Goal: Information Seeking & Learning: Learn about a topic

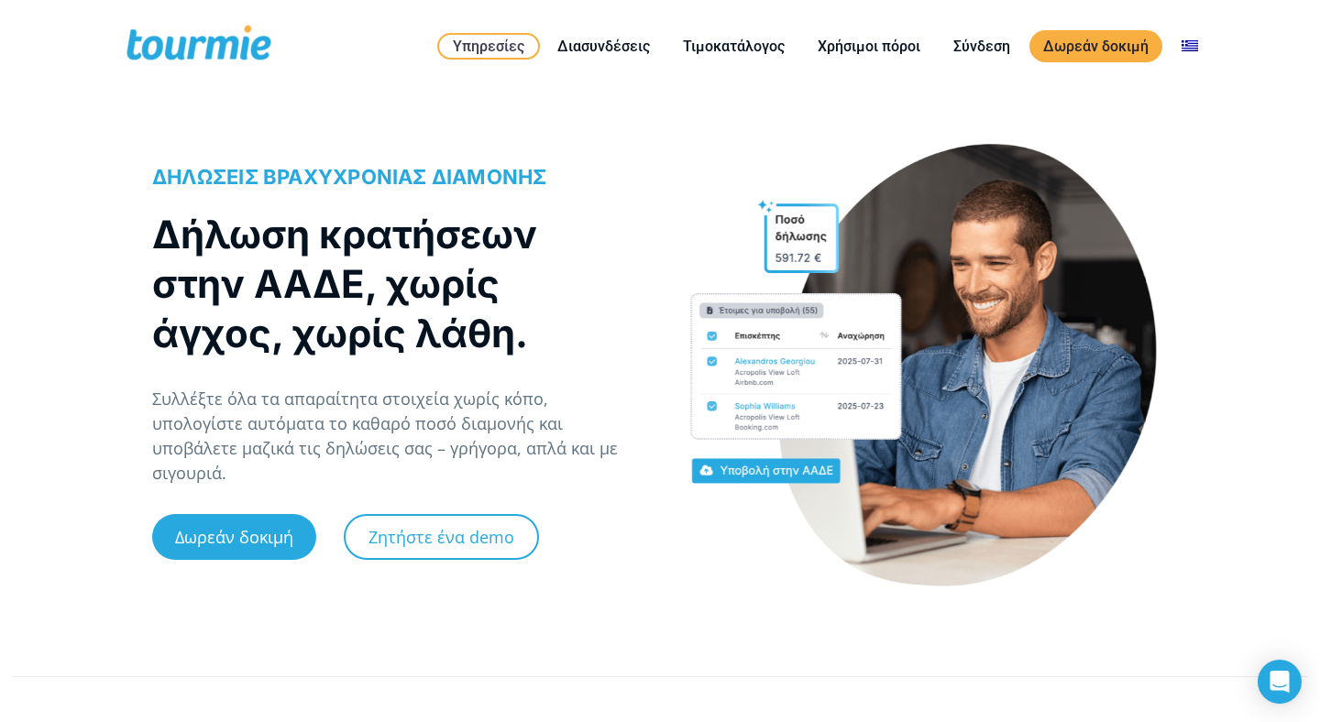
click at [702, 184] on div at bounding box center [923, 366] width 489 height 445
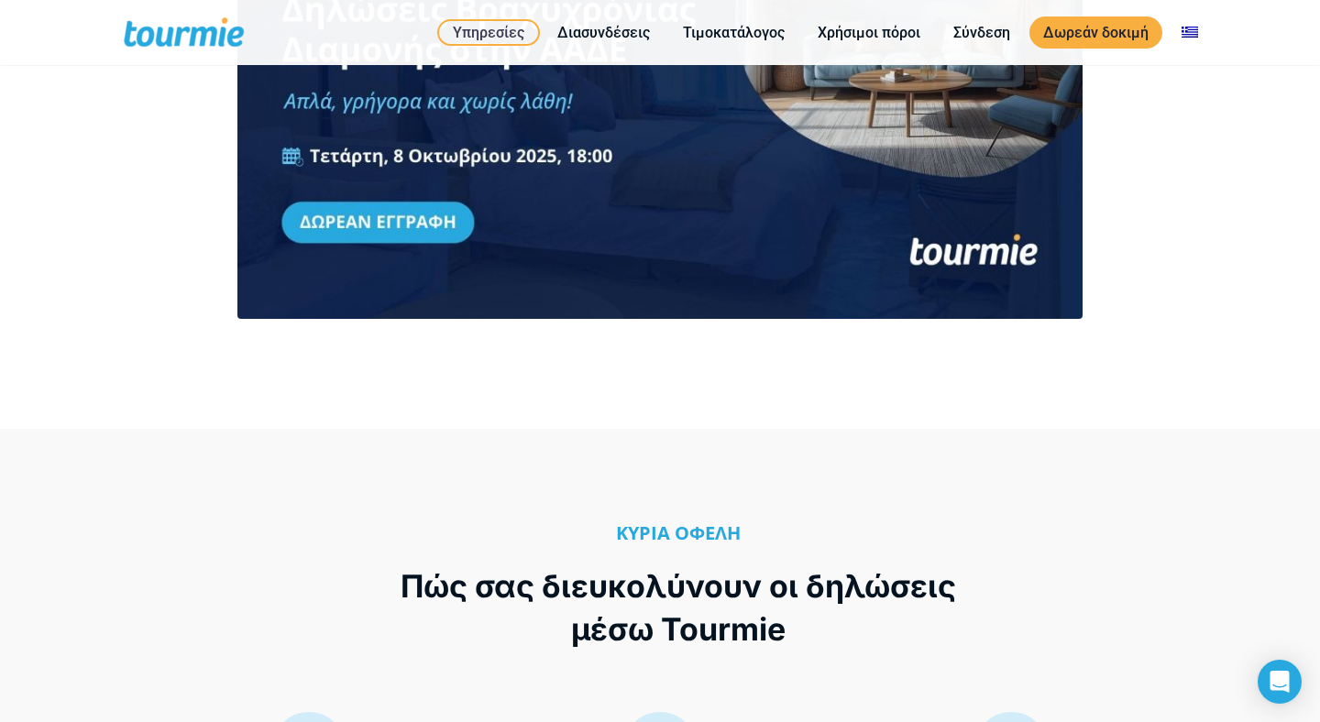
scroll to position [2862, 0]
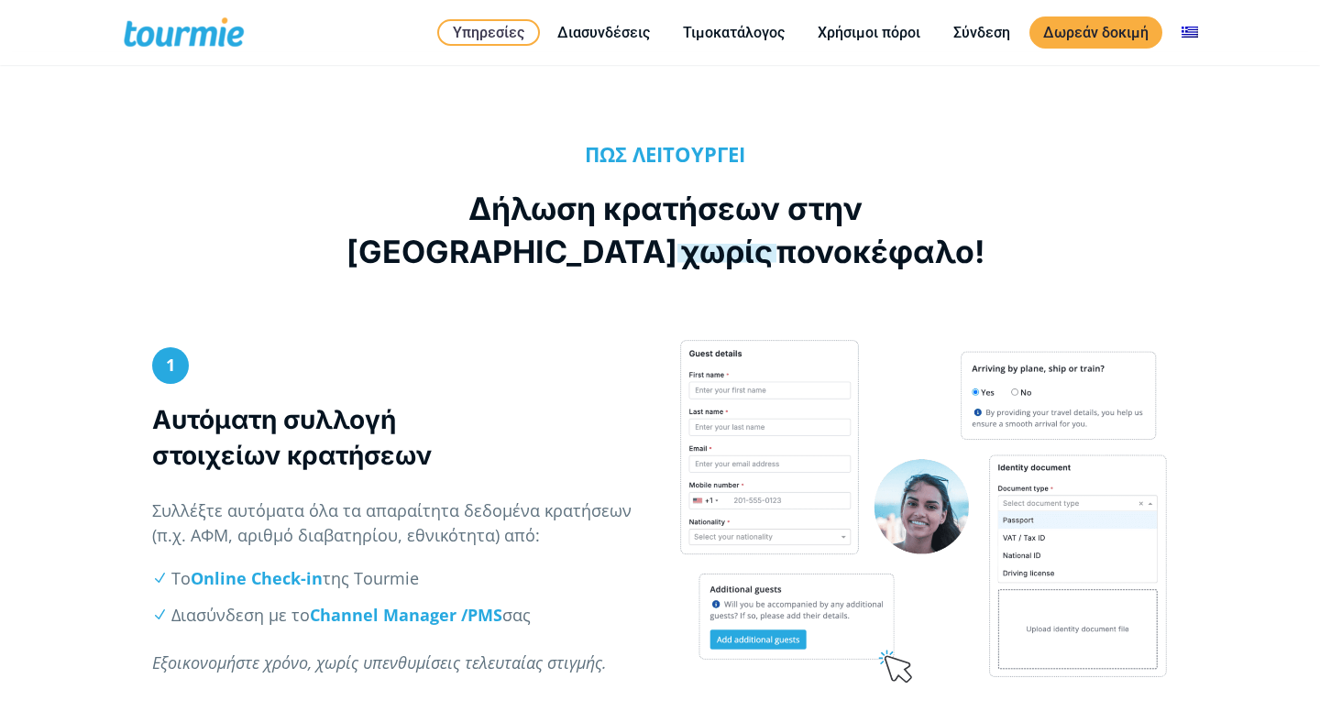
scroll to position [59, 0]
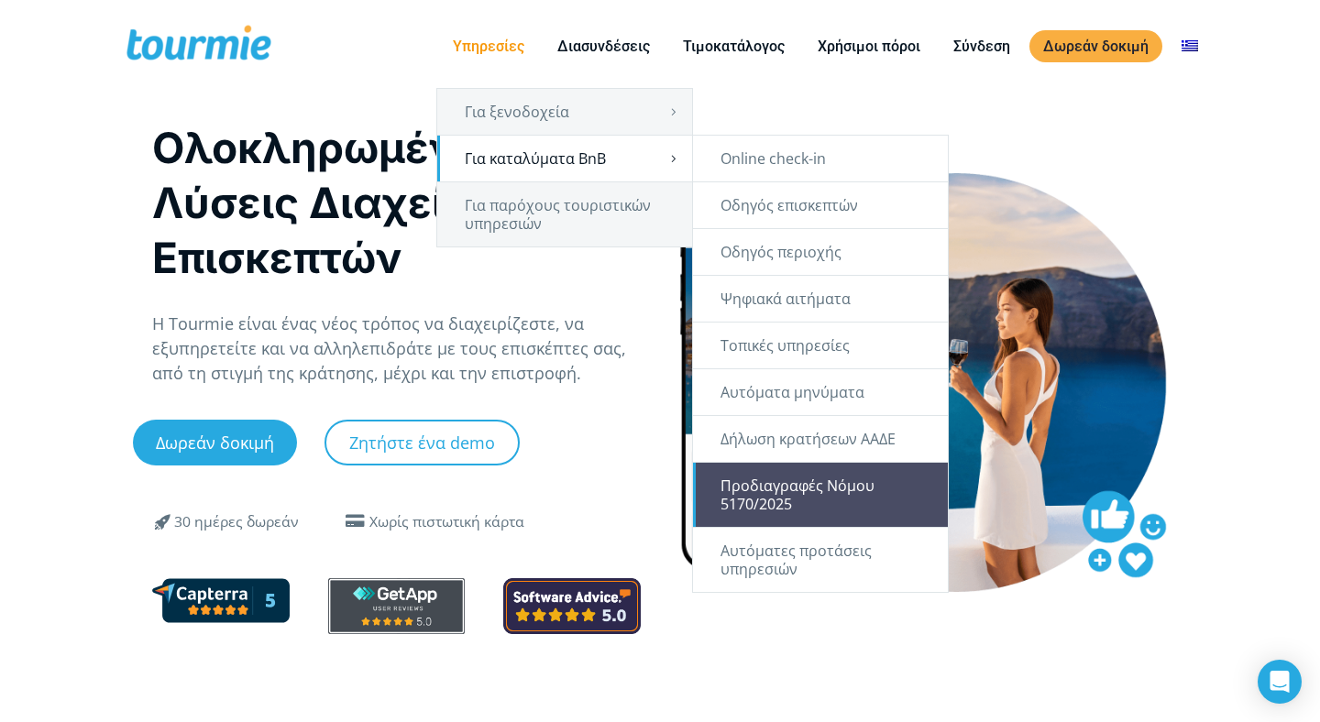
click at [791, 501] on link "Προδιαγραφές Νόμου 5170/2025" at bounding box center [820, 495] width 255 height 64
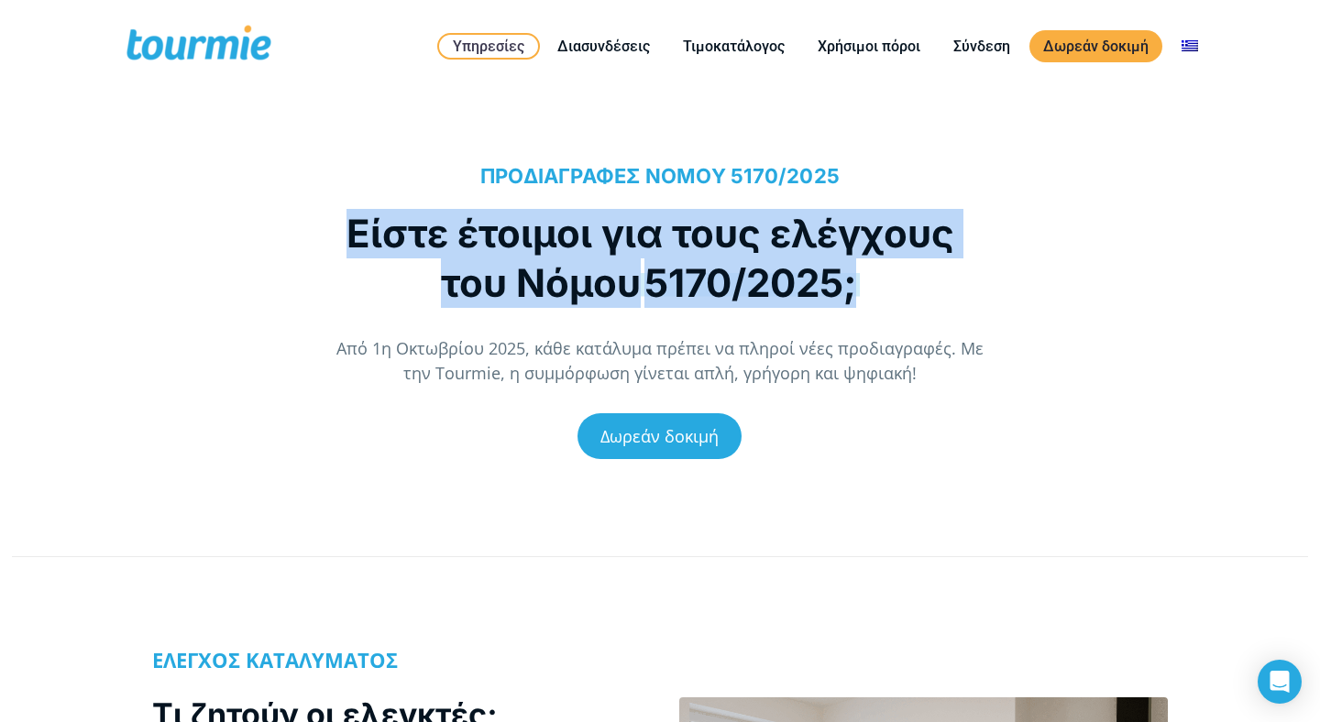
drag, startPoint x: 923, startPoint y: 314, endPoint x: 328, endPoint y: 226, distance: 601.4
click at [328, 226] on div "ΠΡΟΔΙΑΓΡΑΦΕΣ ΝΟΜΟΥ 5170/2025 Είστε έτοιμοι για τους ελέγχους του Νόμου 5170/202…" at bounding box center [660, 324] width 665 height 325
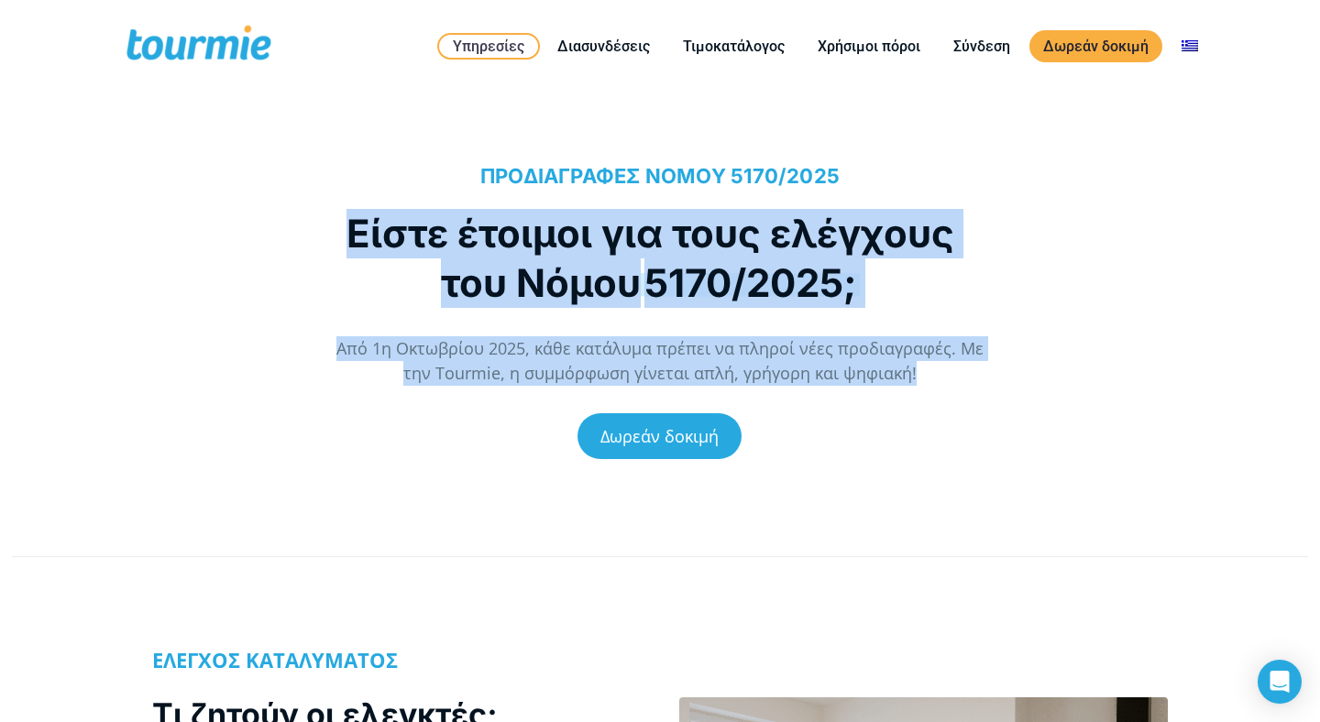
drag, startPoint x: 945, startPoint y: 385, endPoint x: 339, endPoint y: 233, distance: 624.8
click at [339, 233] on div "ΠΡΟΔΙΑΓΡΑΦΕΣ ΝΟΜΟΥ 5170/2025 Είστε έτοιμοι για τους ελέγχους του Νόμου 5170/202…" at bounding box center [660, 324] width 665 height 325
copy div "Είστε έτοιμοι για τους ελέγχους του Νόμου 5170/2025; Από 1η Οκτωβρίου 2025, κάθ…"
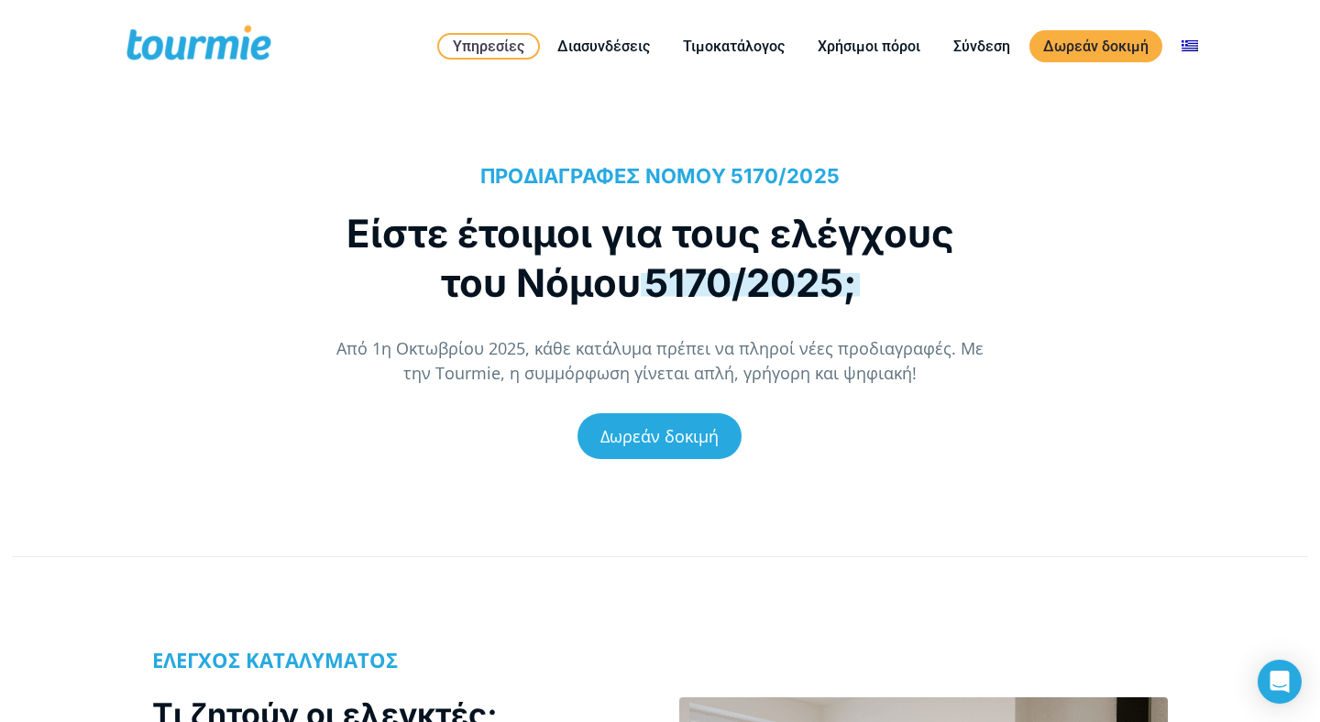
click at [514, 236] on h1 "Είστε έτοιμοι για τους ελέγχους του Νόμου 5170/2025;" at bounding box center [651, 258] width 646 height 99
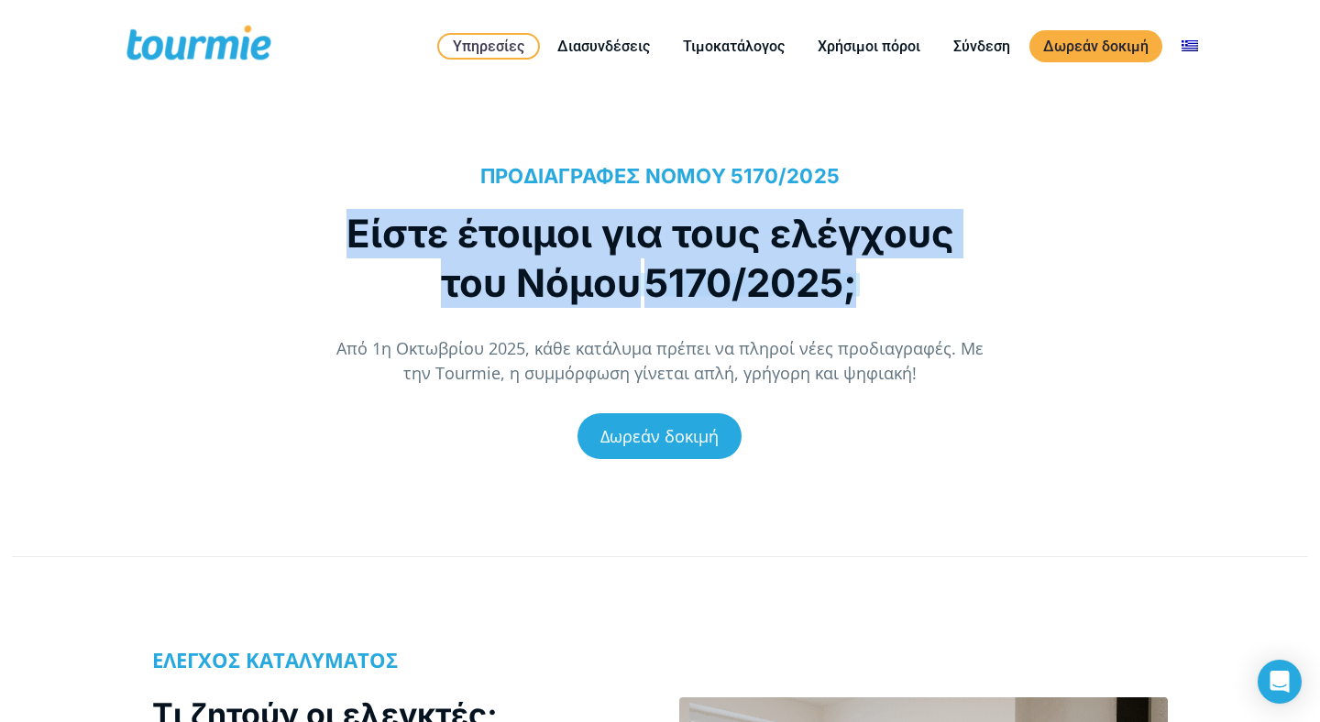
drag, startPoint x: 348, startPoint y: 228, endPoint x: 888, endPoint y: 306, distance: 545.6
click at [888, 306] on h1 "Είστε έτοιμοι για τους ελέγχους του Νόμου 5170/2025;" at bounding box center [651, 258] width 646 height 99
copy h1 "Είστε έτοιμοι για τους ελέγχους του Νόμου 5170/2025;"
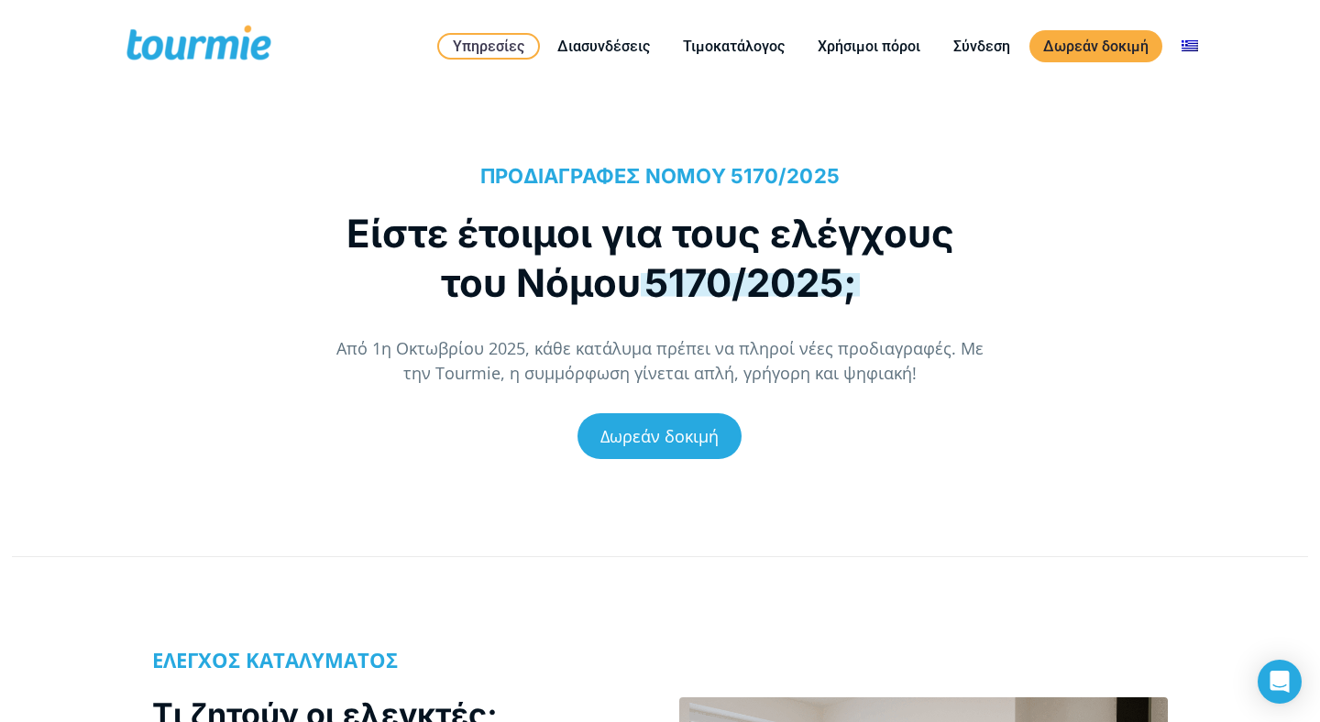
click at [545, 200] on div "ΠΡΟΔΙΑΓΡΑΦΕΣ ΝΟΜΟΥ 5170/2025 Είστε έτοιμοι για τους ελέγχους του Νόμου 5170/202…" at bounding box center [660, 324] width 665 height 325
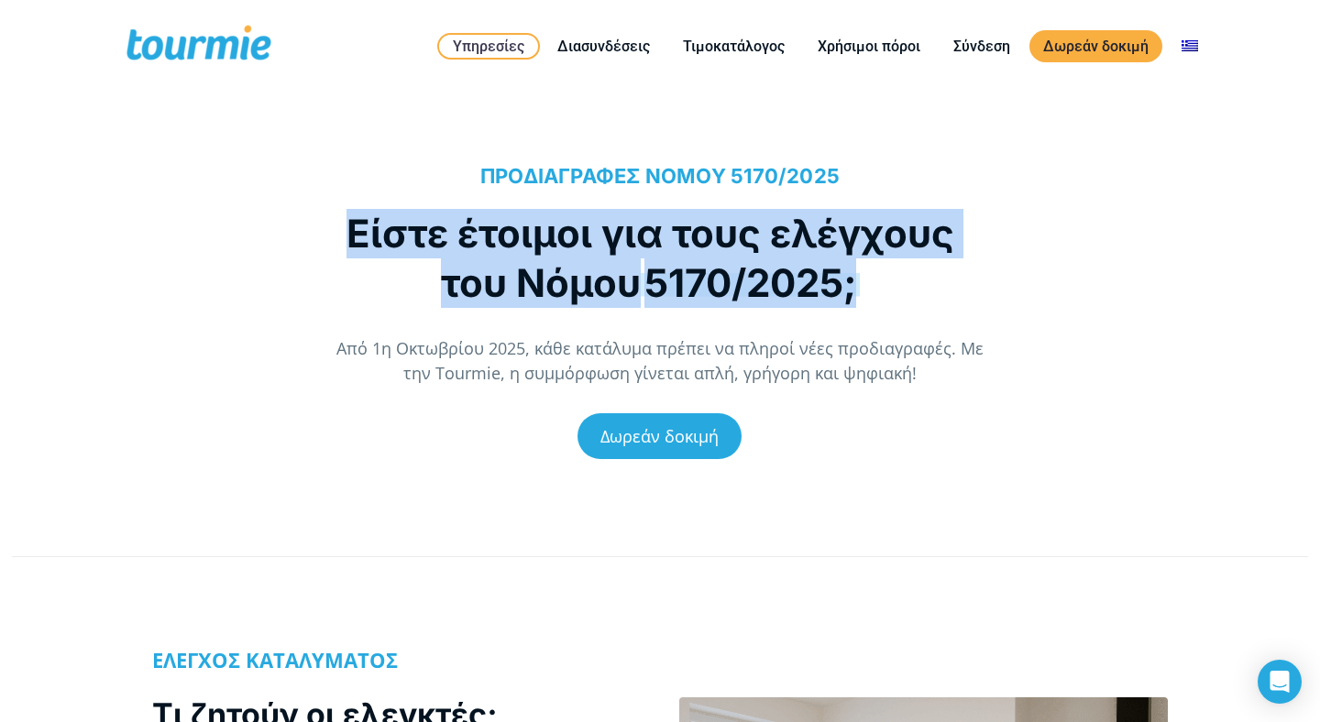
drag, startPoint x: 352, startPoint y: 237, endPoint x: 931, endPoint y: 307, distance: 582.8
click at [931, 307] on h1 "Είστε έτοιμοι για τους ελέγχους του Νόμου 5170/2025;" at bounding box center [651, 258] width 646 height 99
copy h1 "Είστε έτοιμοι για τους ελέγχους του Νόμου 5170/2025;"
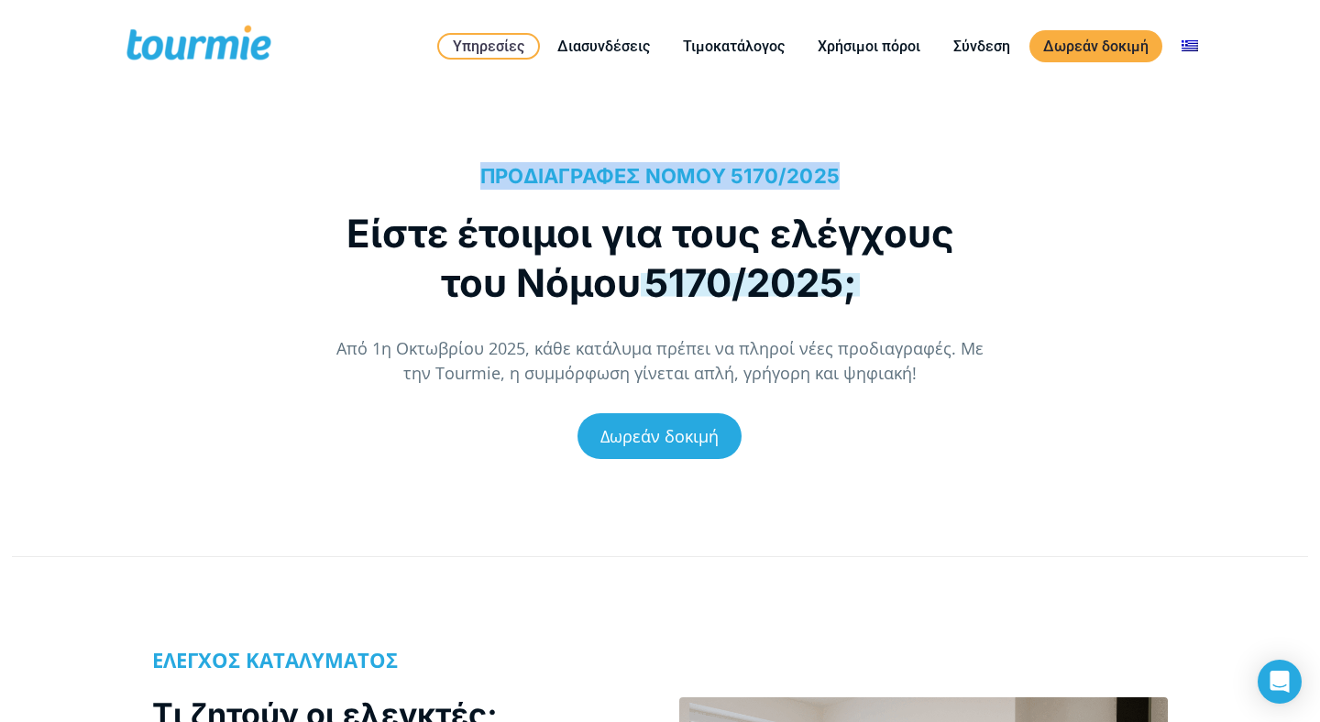
drag, startPoint x: 457, startPoint y: 176, endPoint x: 862, endPoint y: 176, distance: 404.3
click at [863, 176] on h4 "ΠΡΟΔΙΑΓΡΑΦΕΣ ΝΟΜΟΥ 5170/2025" at bounding box center [660, 176] width 665 height 28
copy span "ΠΡΟΔΙΑΓΡΑΦΕΣ ΝΟΜΟΥ 5170/2025"
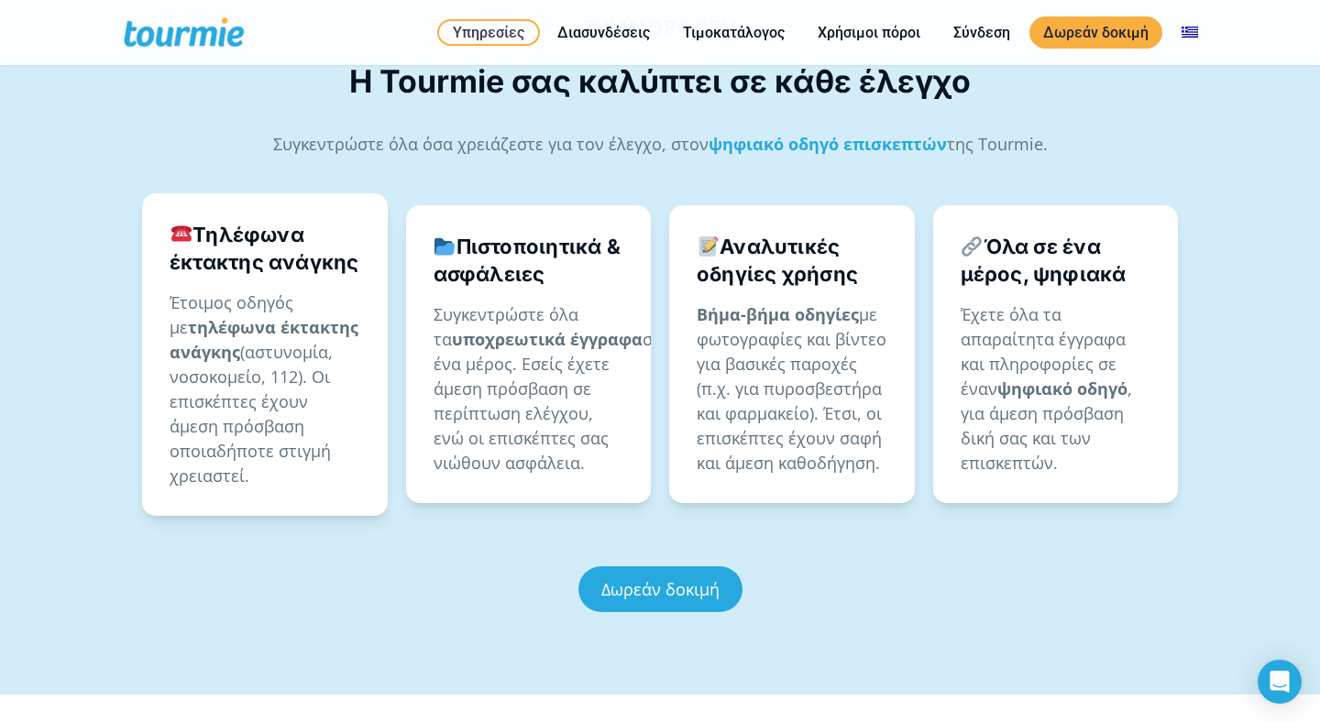
scroll to position [1107, 0]
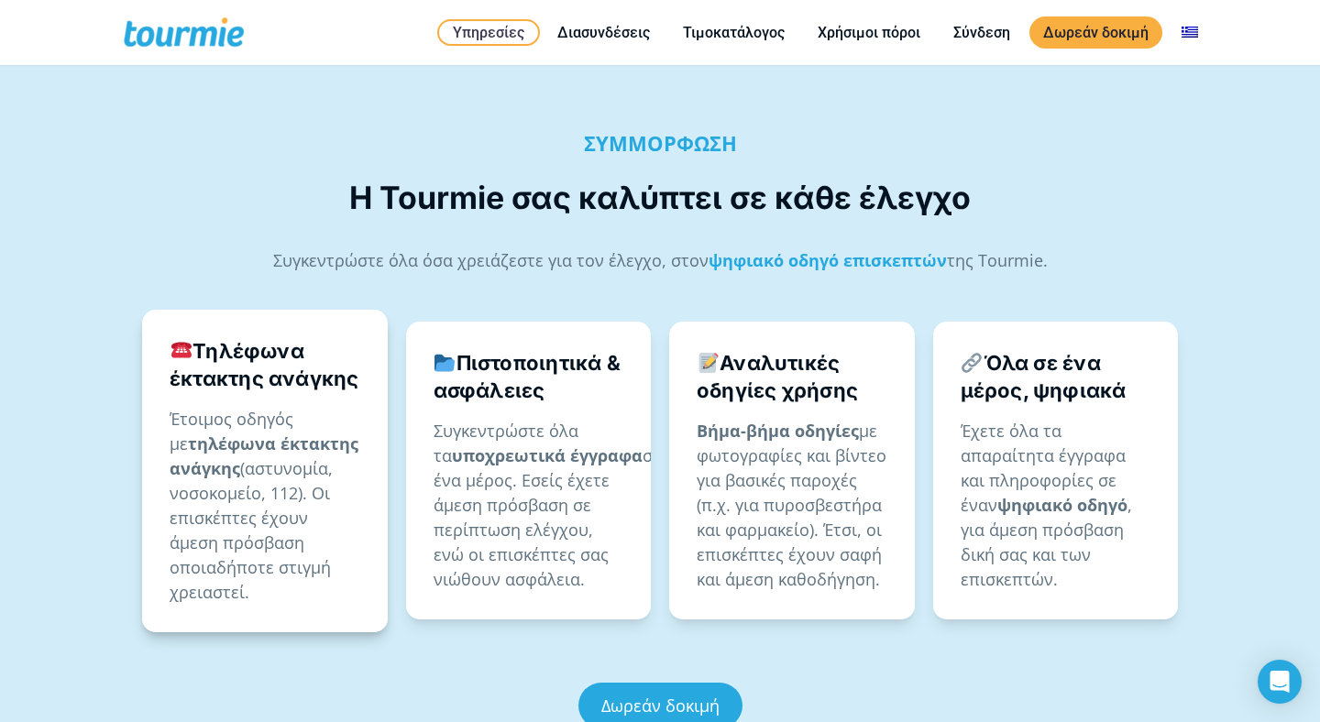
drag, startPoint x: 369, startPoint y: 362, endPoint x: 171, endPoint y: 315, distance: 202.6
click at [173, 316] on div "Τηλέφωνα έκτακτης ανάγκης Έτοιμος οδηγός με τηλέφωνα έκτακτης ανάγκης (αστυνομί…" at bounding box center [265, 471] width 246 height 323
copy h4 "Τηλέφωνα έκτακτης ανάγκης"
drag, startPoint x: 438, startPoint y: 319, endPoint x: 577, endPoint y: 337, distance: 139.6
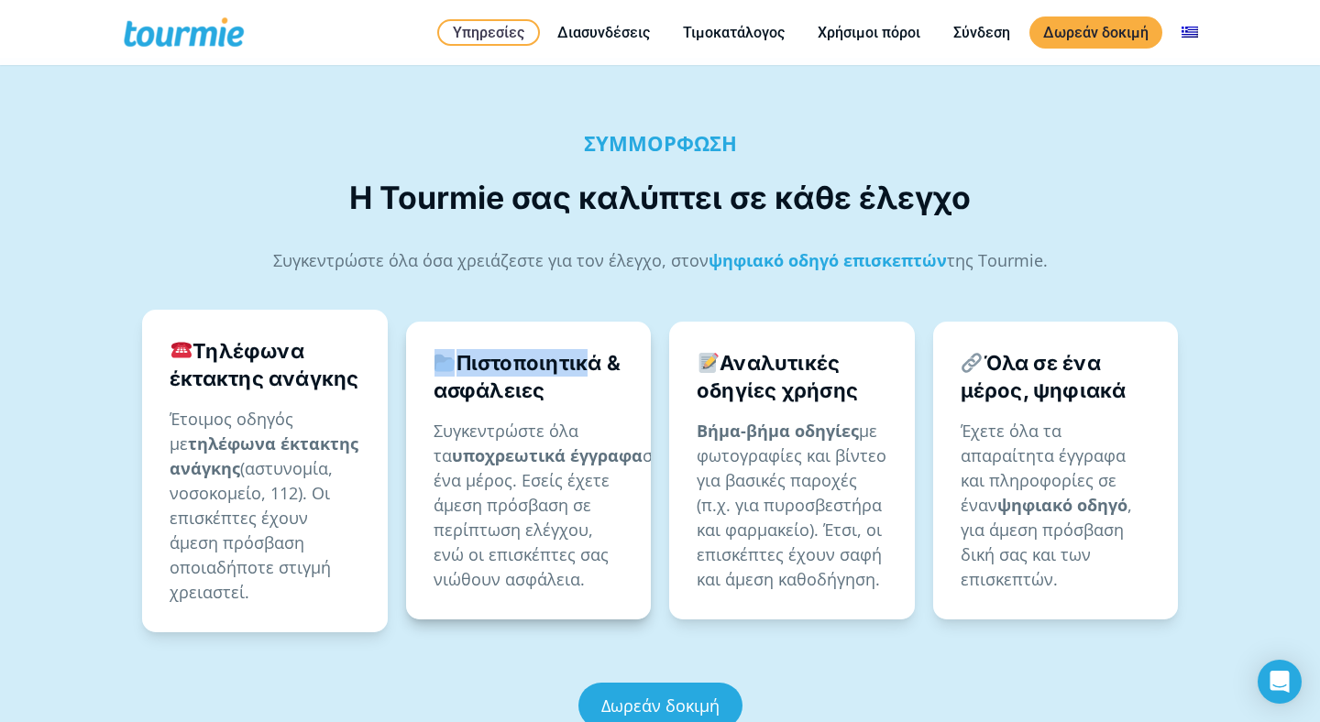
click at [579, 349] on h4 "Πιστοποιητικά & ασφάλειες" at bounding box center [529, 376] width 191 height 55
copy h4 "Πιστοποιητι"
drag, startPoint x: 578, startPoint y: 353, endPoint x: 422, endPoint y: 326, distance: 158.1
click at [423, 329] on div "Πιστοποιητικά & ασφάλειες Συγκεντρώστε όλα τα υποχρεωτικά έγγραφα σε ένα μέρος.…" at bounding box center [529, 471] width 246 height 298
copy h4 "Πιστοποιητικά & ασφάλειες"
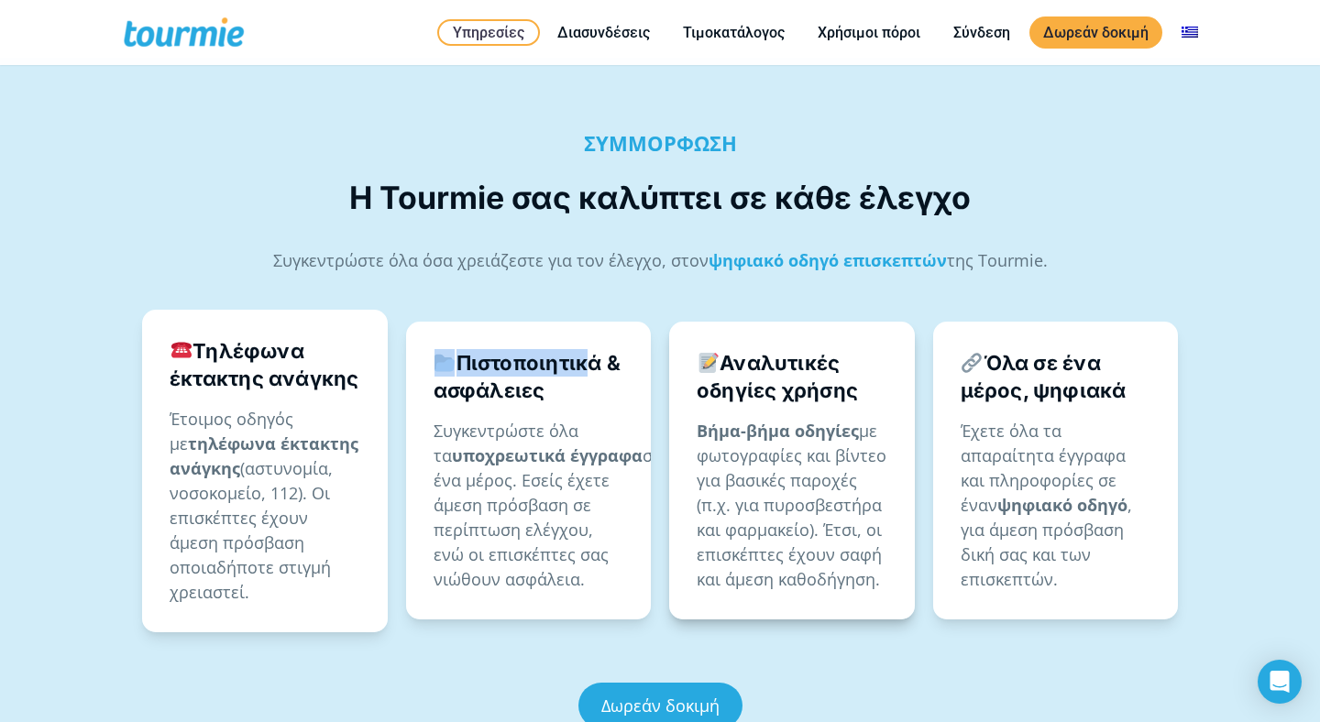
drag, startPoint x: 697, startPoint y: 330, endPoint x: 852, endPoint y: 365, distance: 158.8
click at [854, 365] on h4 "Αναλυτικές οδηγίες χρήσης" at bounding box center [792, 376] width 191 height 55
copy h4 "Αναλυτικές οδηγίες χρήσης"
drag, startPoint x: 969, startPoint y: 329, endPoint x: 1141, endPoint y: 366, distance: 176.2
click at [1143, 366] on h4 "Όλα σε ένα μέρος, ψηφιακά" at bounding box center [1056, 376] width 191 height 55
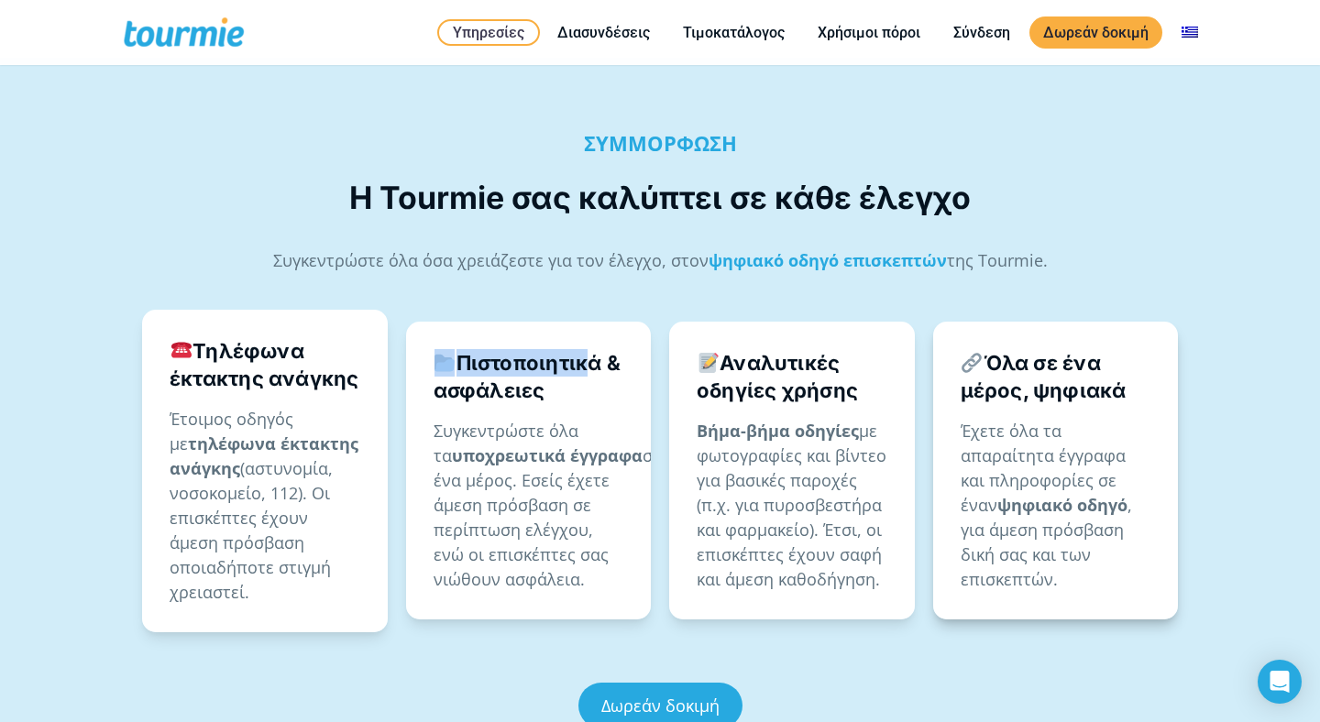
copy h4 "Όλα σε ένα μέρος, ψηφιακά"
drag, startPoint x: 192, startPoint y: 325, endPoint x: 172, endPoint y: 325, distance: 19.3
click at [172, 337] on h4 "Τηλέφωνα έκτακτης ανάγκης" at bounding box center [265, 364] width 191 height 55
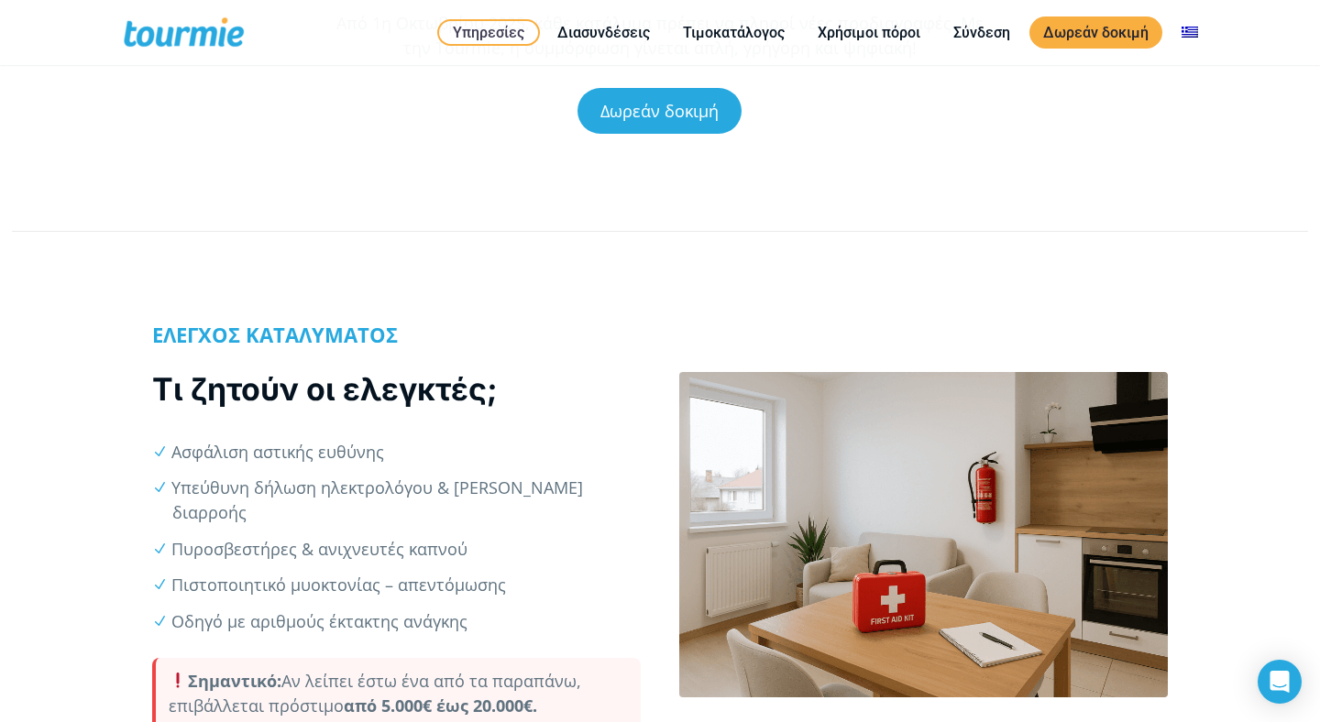
scroll to position [0, 0]
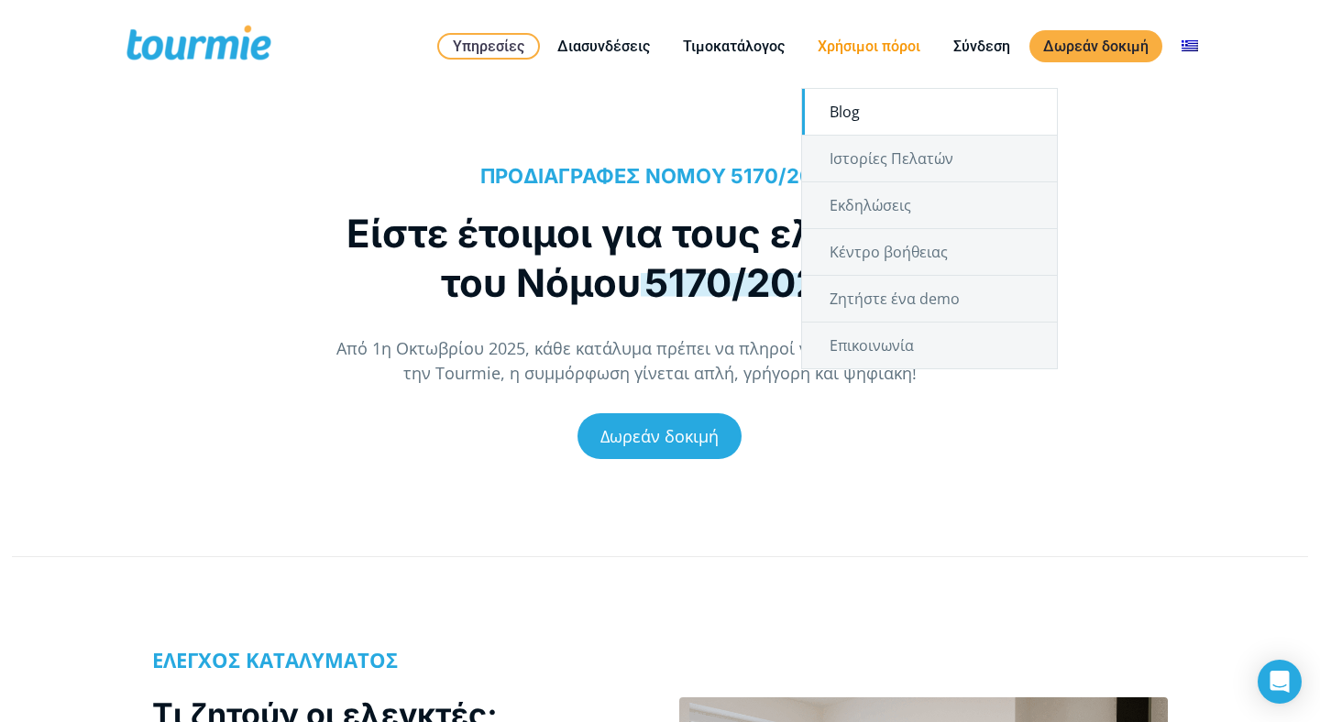
click at [866, 110] on link "Blog" at bounding box center [929, 112] width 255 height 46
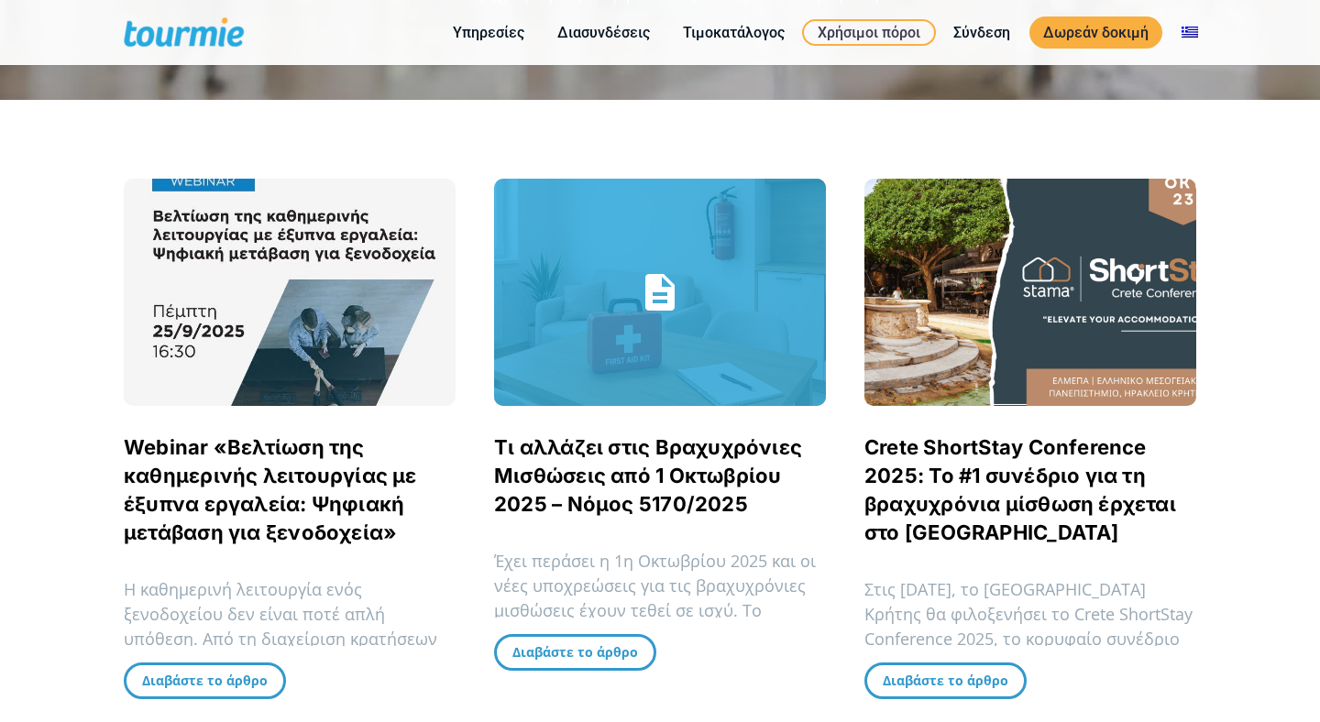
scroll to position [337, 0]
click at [691, 468] on link "Τι αλλάζει στις Βραχυχρόνιες Μισθώσεις από 1 Οκτωβρίου 2025 – Νόμος 5170/2025" at bounding box center [648, 475] width 308 height 81
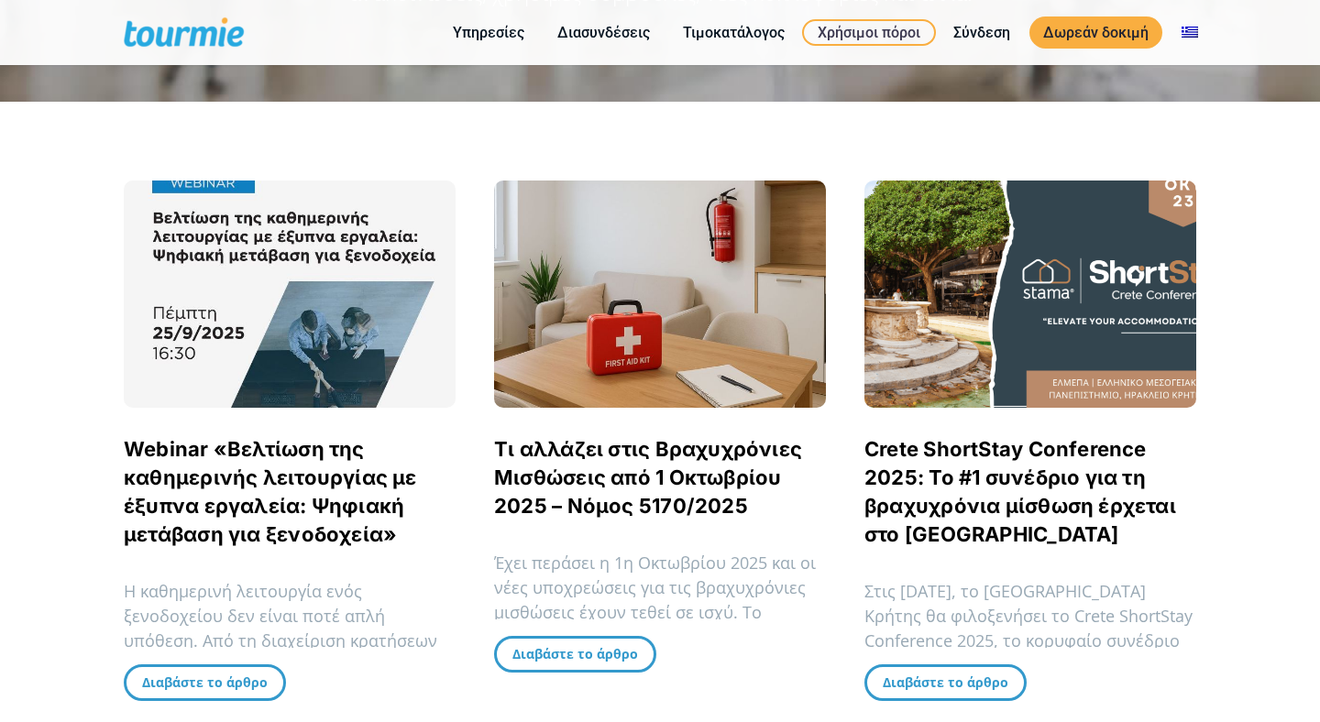
scroll to position [337, 0]
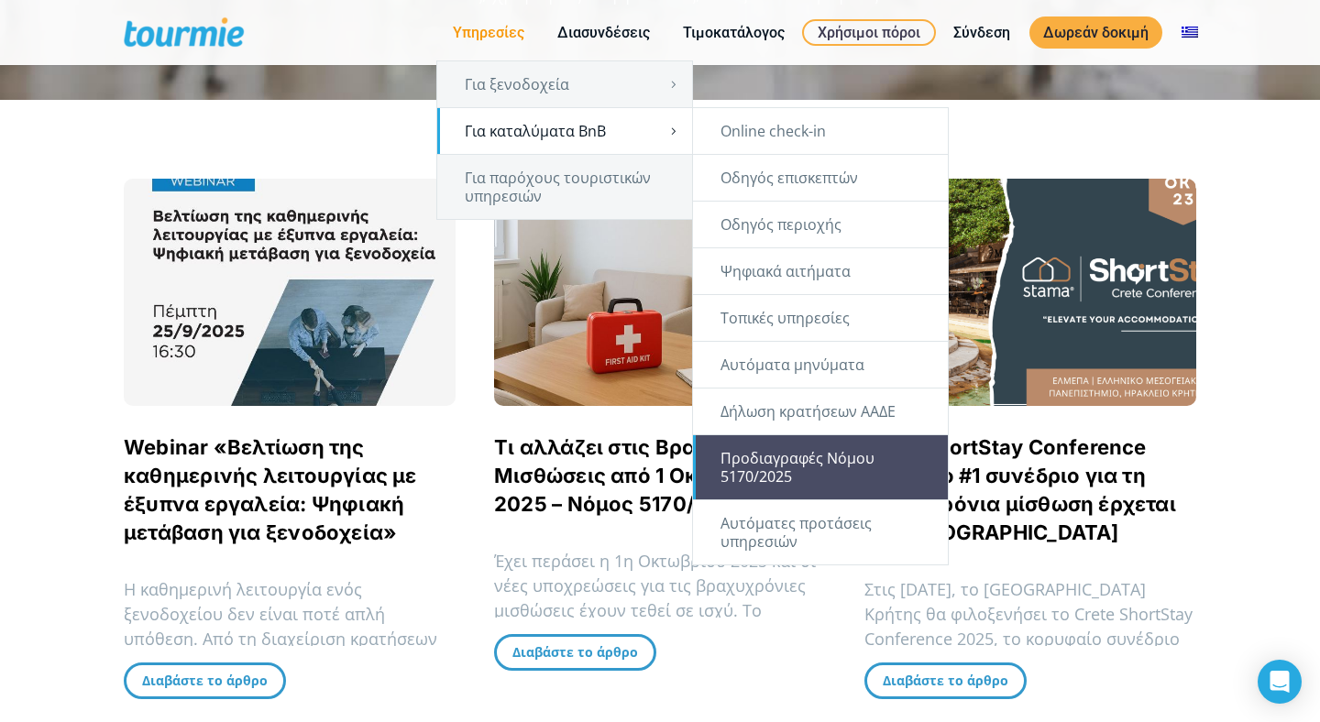
click at [791, 478] on link "Προδιαγραφές Νόμου 5170/2025" at bounding box center [820, 467] width 255 height 64
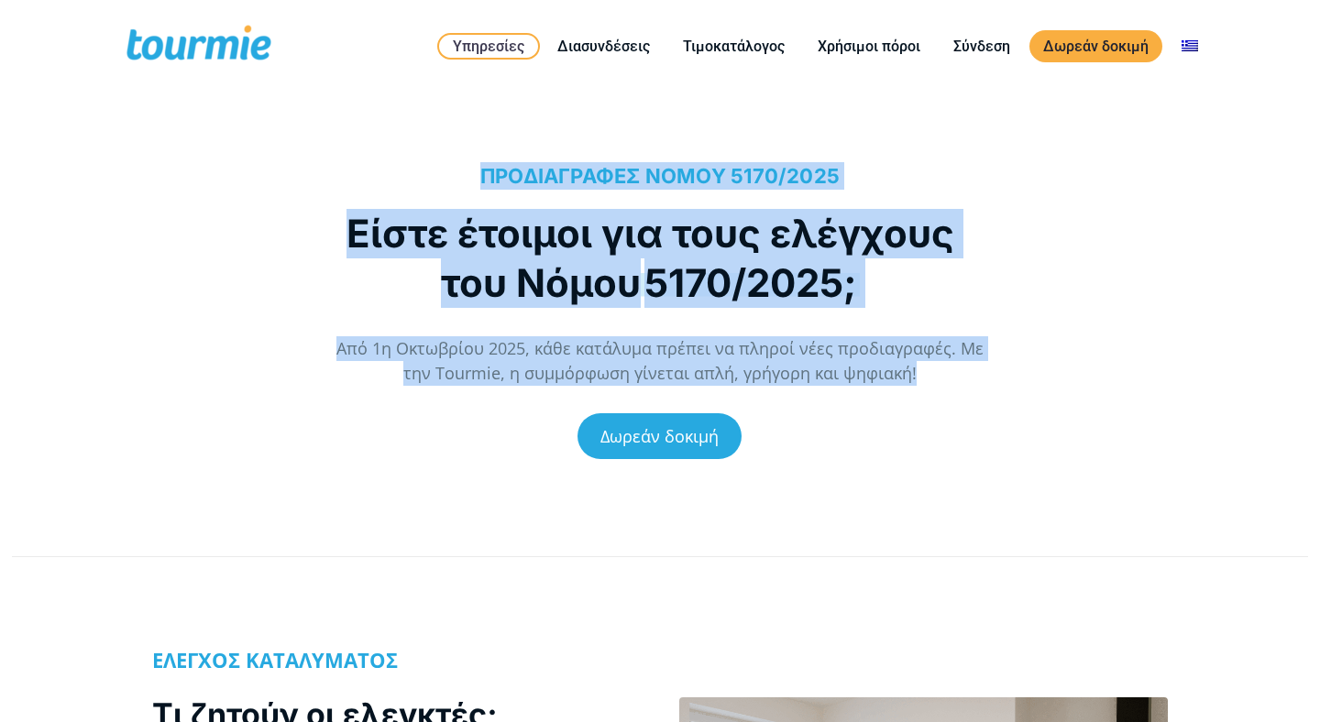
drag, startPoint x: 403, startPoint y: 145, endPoint x: 403, endPoint y: 656, distance: 510.7
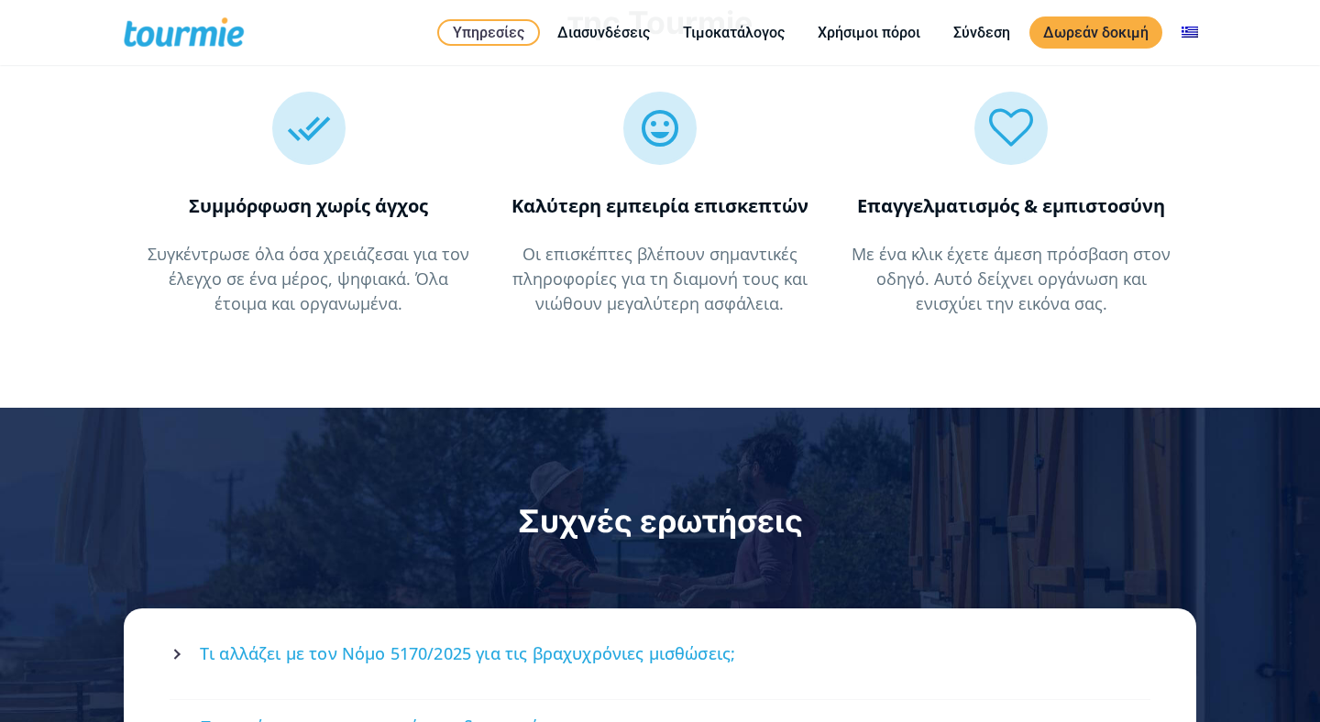
scroll to position [1974, 0]
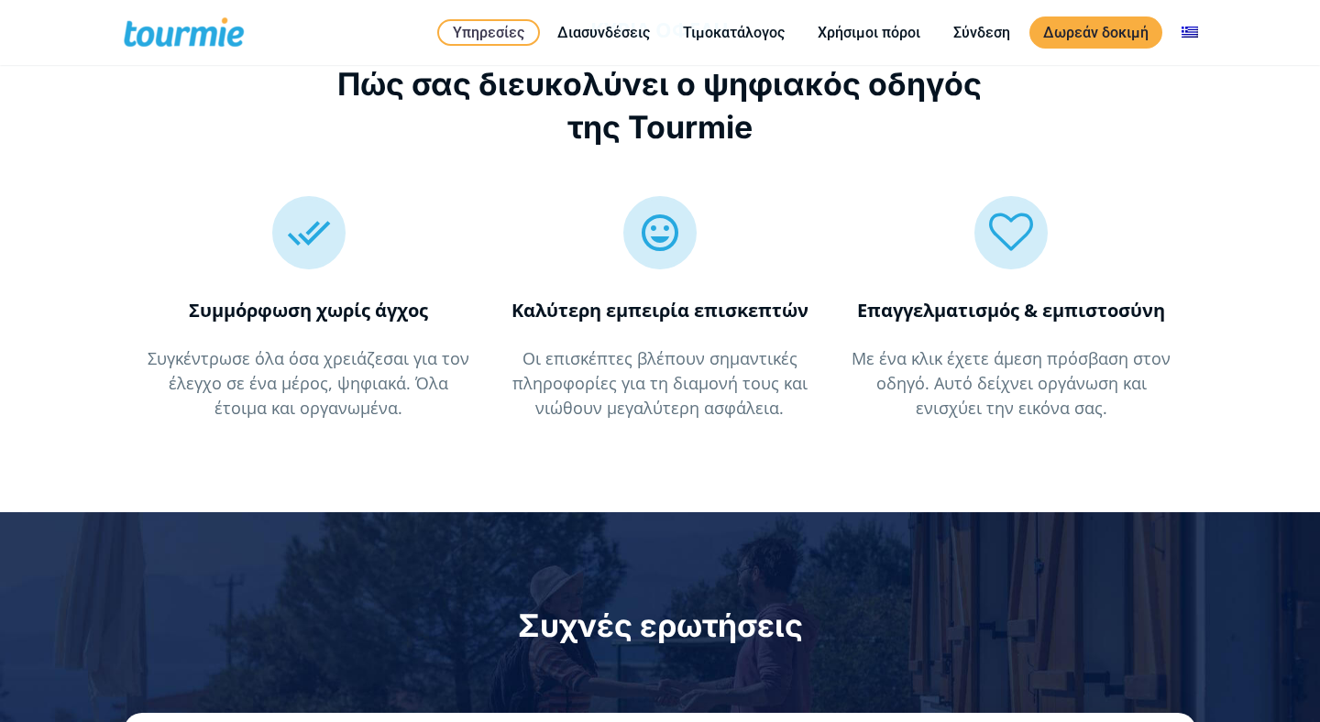
click at [736, 414] on div "ΚΥΡΙΑ ΟΦΕΛΗ Πώς σας διευκολύνει ο ψηφιακός οδηγός της Tourmie   Συμμόρφωση χω…" at bounding box center [660, 228] width 1320 height 568
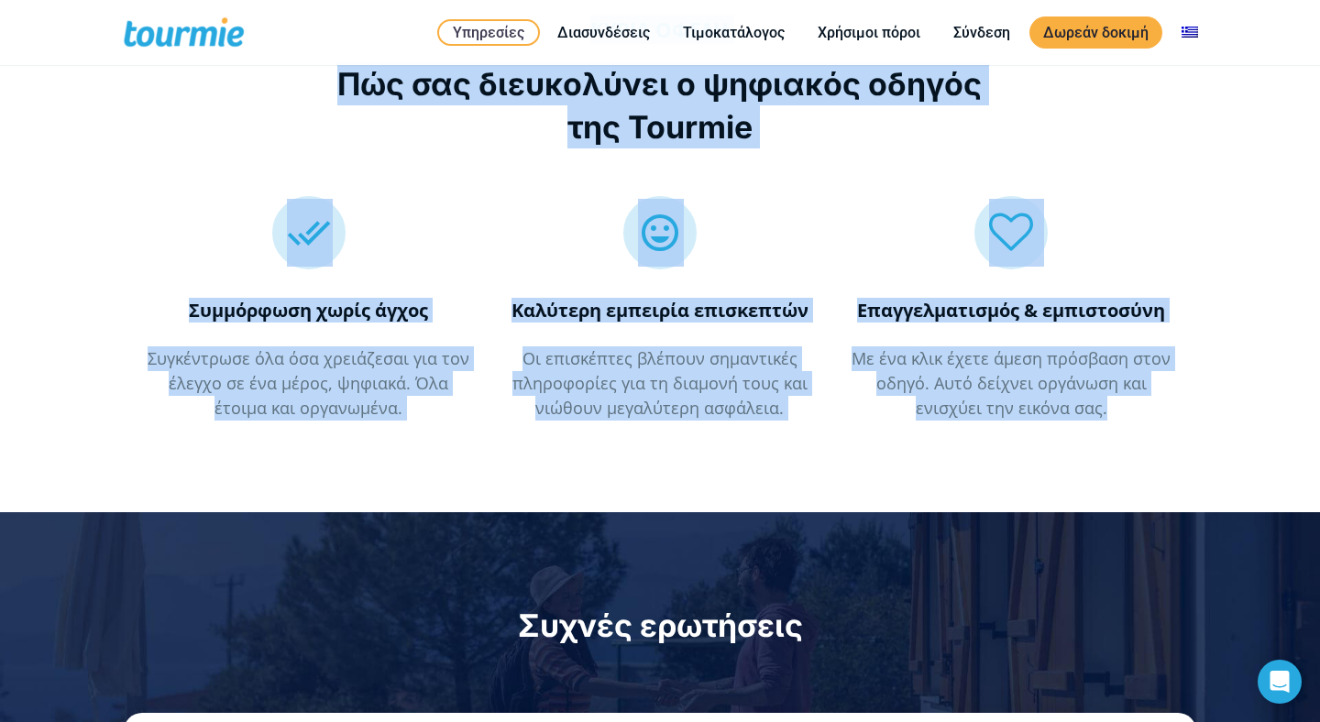
click at [1098, 386] on div "  Επαγγελματισμός & εμπιστοσύνη Με ένα κλικ έχετε άμεση πρόσβαση στον οδηγό. …" at bounding box center [1011, 317] width 333 height 243
copy div "LOREMIPSUMDO SITAM 6735/6894 Conse adipisc eli sedd eiusmodt inc Utlab 5877/584…"
